Goal: Transaction & Acquisition: Purchase product/service

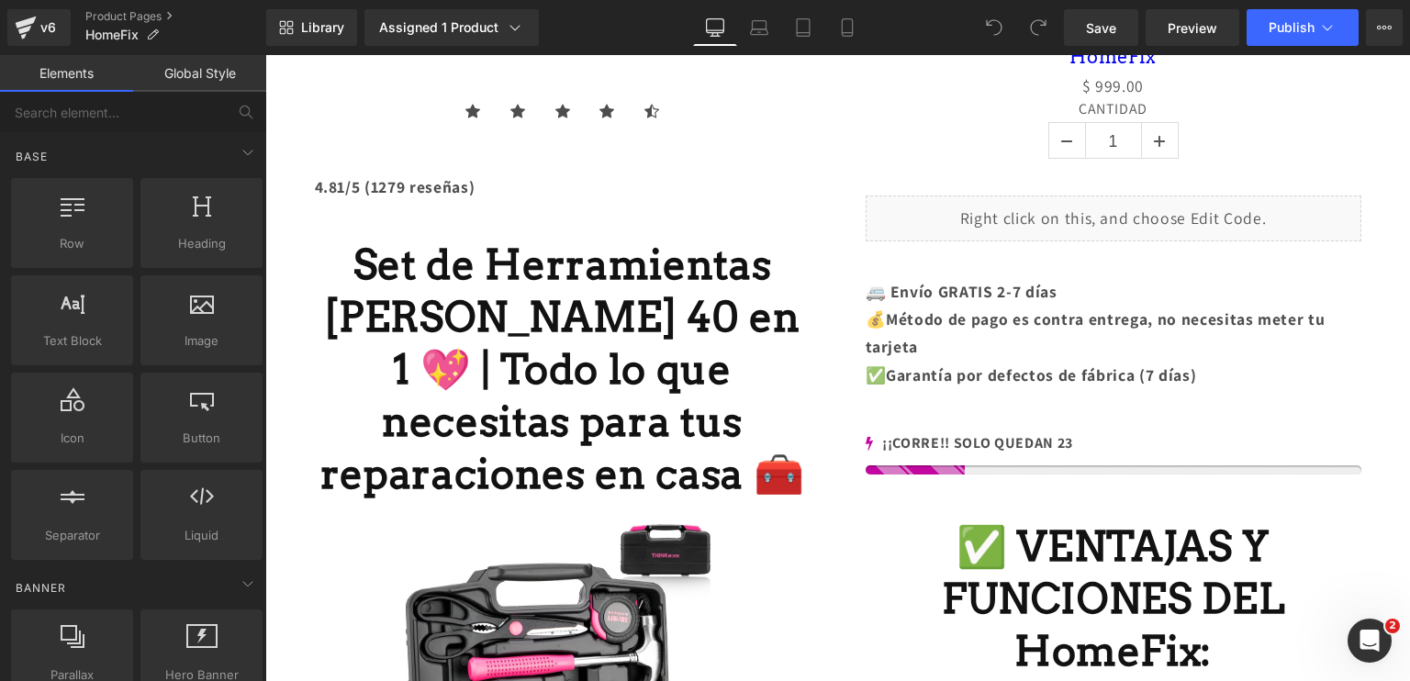
scroll to position [327, 0]
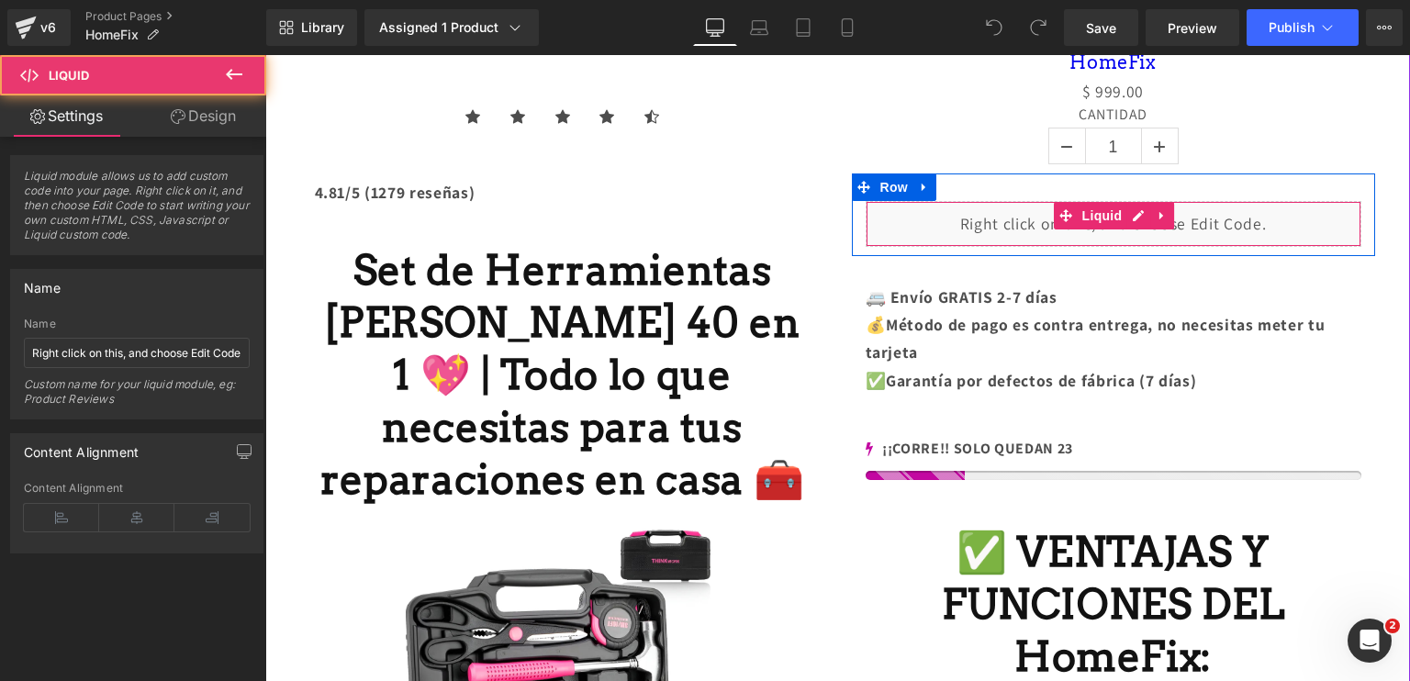
click at [1022, 224] on div "Liquid" at bounding box center [1113, 224] width 496 height 46
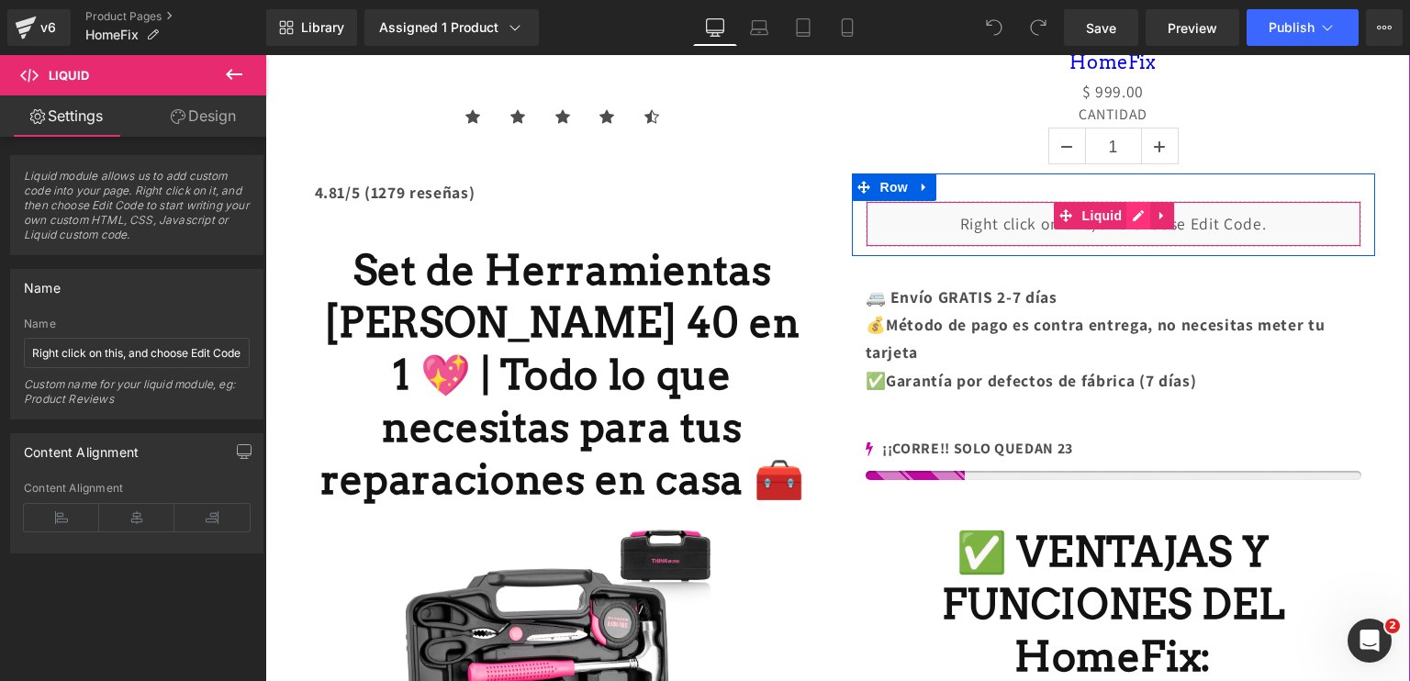
click at [1119, 210] on div "Liquid" at bounding box center [1113, 224] width 496 height 46
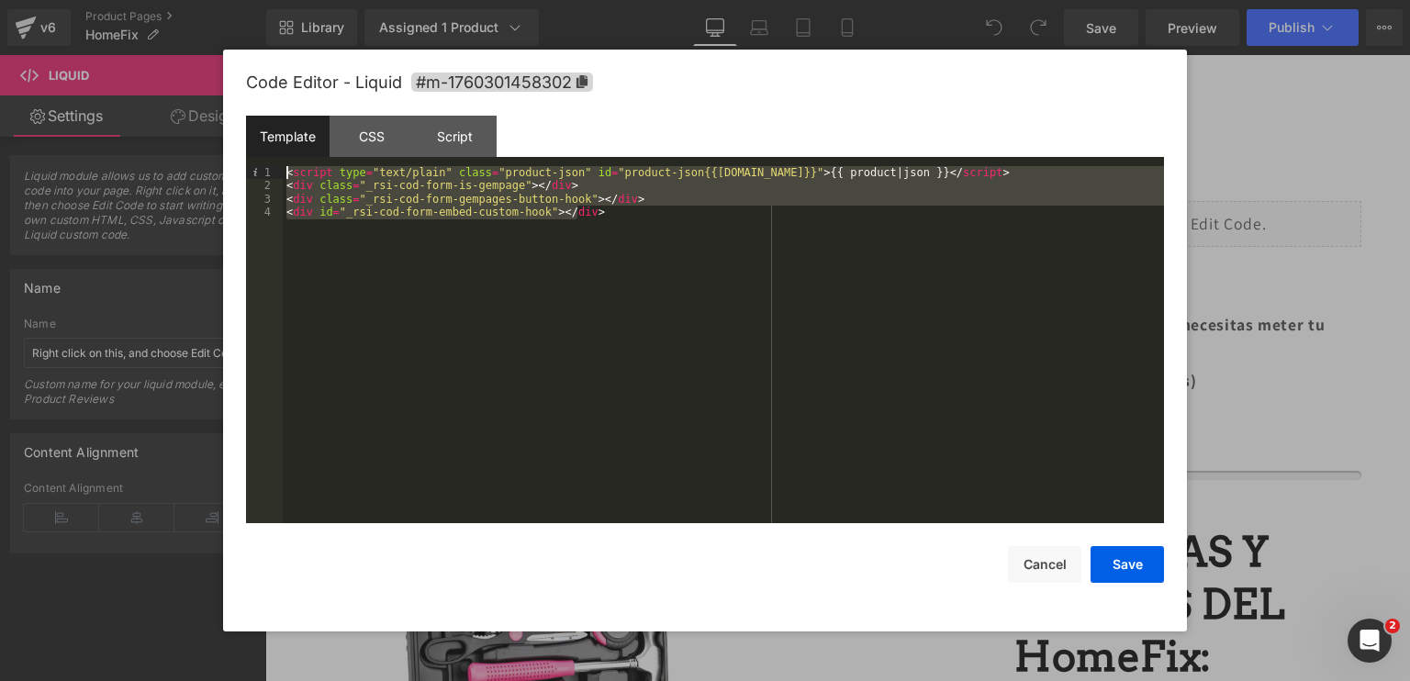
drag, startPoint x: 620, startPoint y: 219, endPoint x: 279, endPoint y: 157, distance: 347.1
click at [279, 157] on div "Template CSS Script Data 1 2 3 4 < script type = "text/plain" class = "product-…" at bounding box center [705, 320] width 918 height 408
click at [1318, 113] on div at bounding box center [705, 340] width 1410 height 681
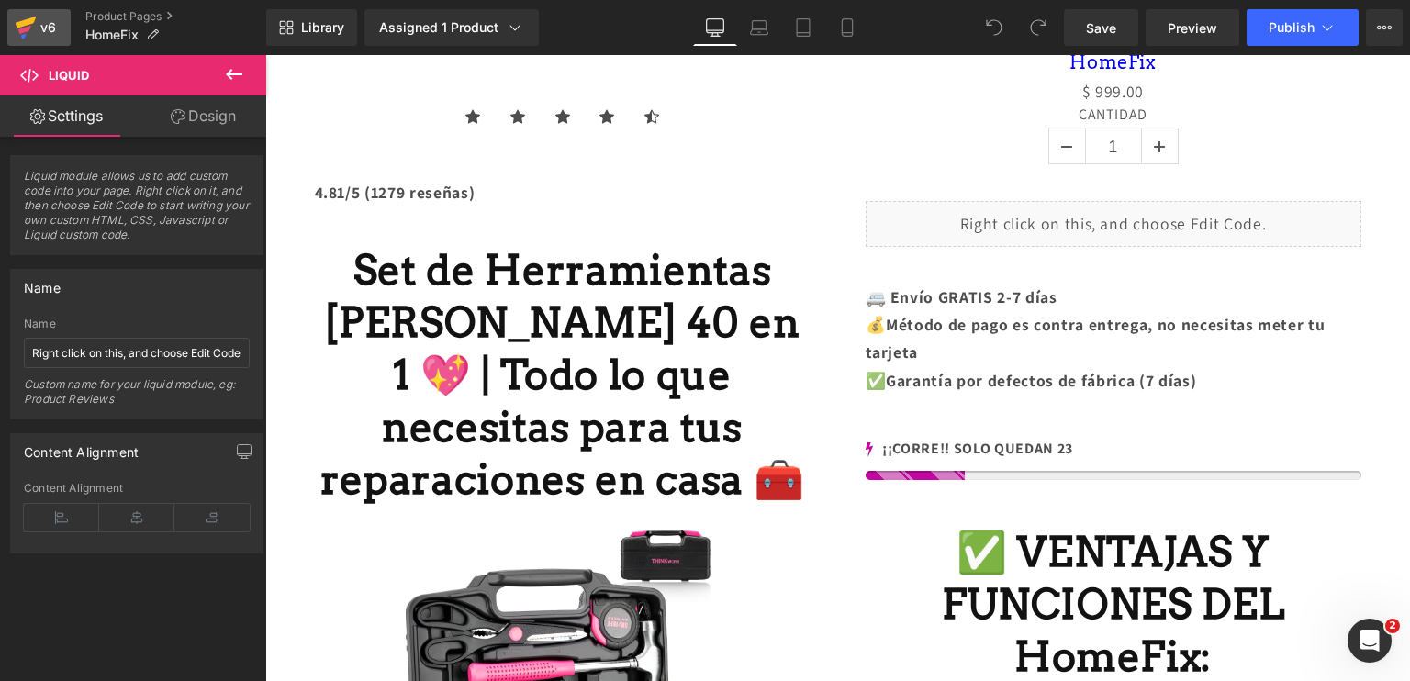
click at [10, 33] on link "v6" at bounding box center [38, 27] width 63 height 37
